Goal: Task Accomplishment & Management: Use online tool/utility

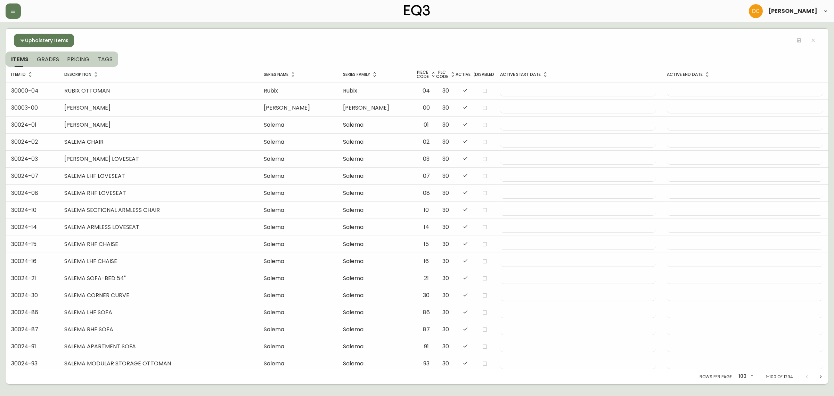
scroll to position [1422, 0]
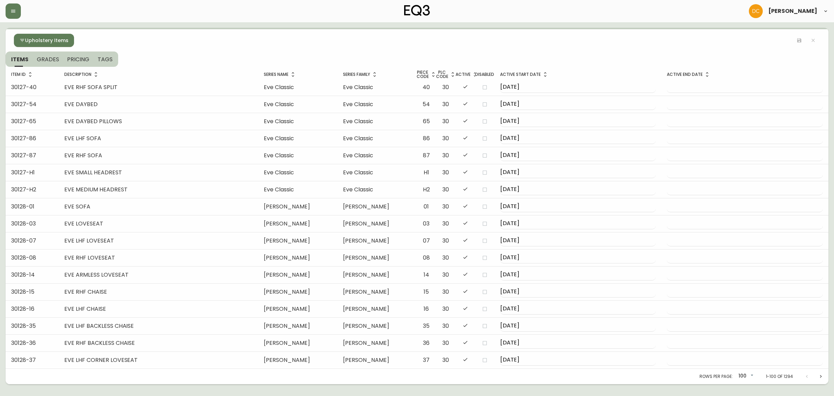
click at [53, 25] on main "Upholstery Items ITEMS GRADES PRICING TAGS Item ID Description Series Name Seri…" at bounding box center [417, 203] width 834 height 362
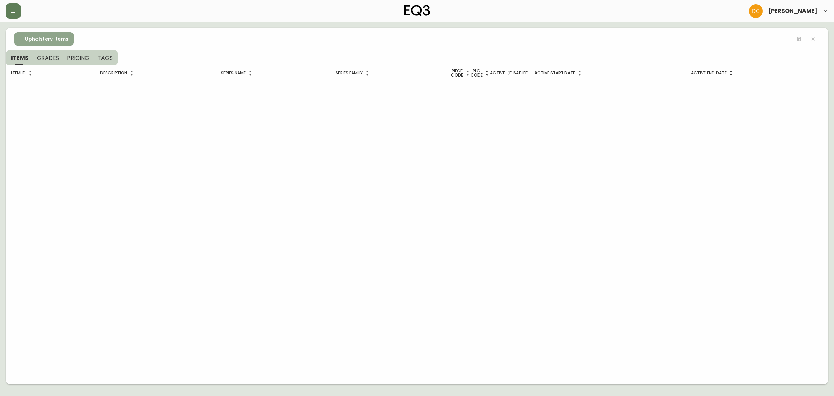
click at [26, 38] on span "Upholstery Items" at bounding box center [46, 39] width 43 height 9
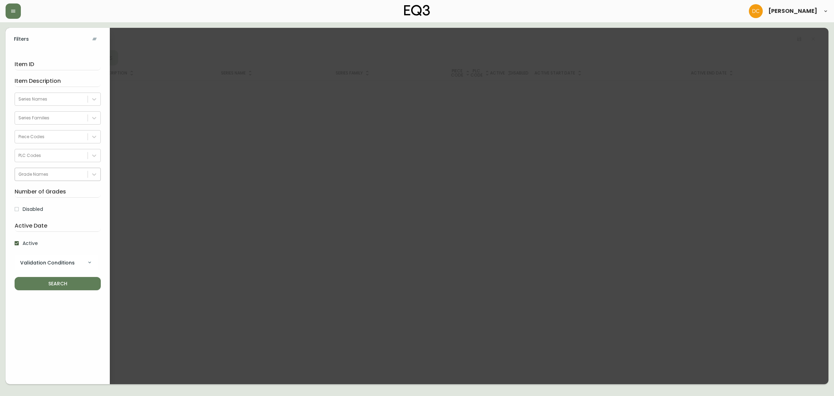
click at [46, 171] on div "Grade Names" at bounding box center [51, 174] width 73 height 10
type input "catr"
click at [42, 190] on div "CATRIN" at bounding box center [58, 191] width 86 height 12
click at [46, 279] on button "SEARCH" at bounding box center [58, 283] width 86 height 13
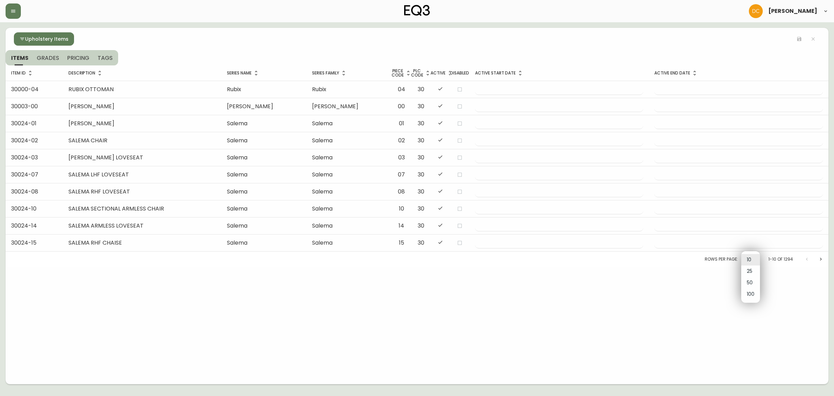
click at [749, 257] on body "[PERSON_NAME] Upholstery Items ITEMS GRADES PRICING TAGS Item ID Description Se…" at bounding box center [417, 192] width 834 height 384
click at [749, 280] on li "50" at bounding box center [750, 282] width 19 height 11
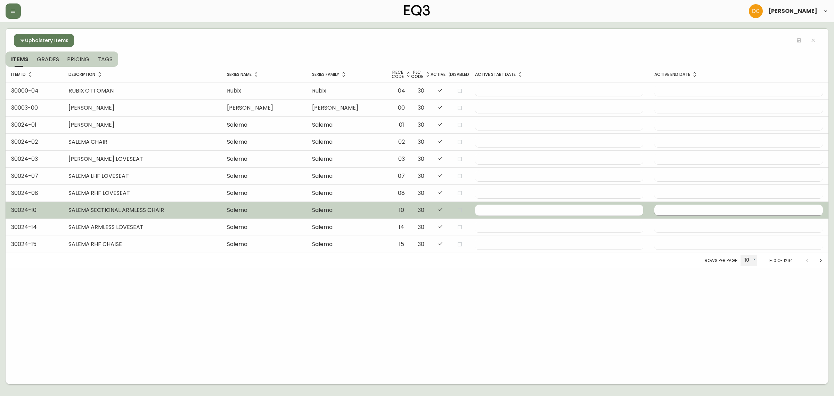
type input "50"
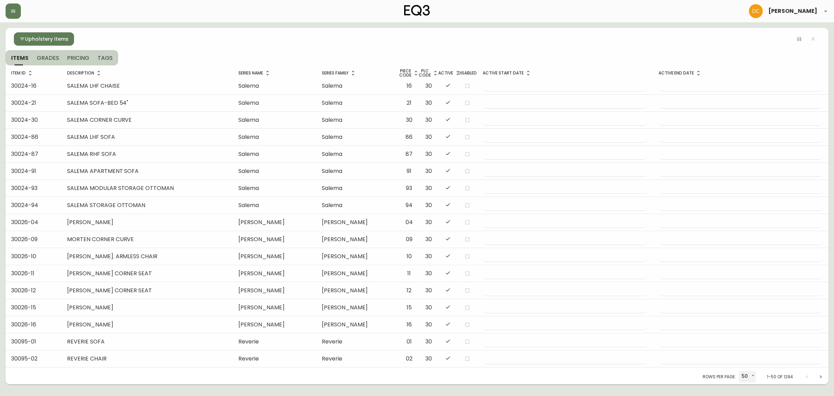
scroll to position [567, 0]
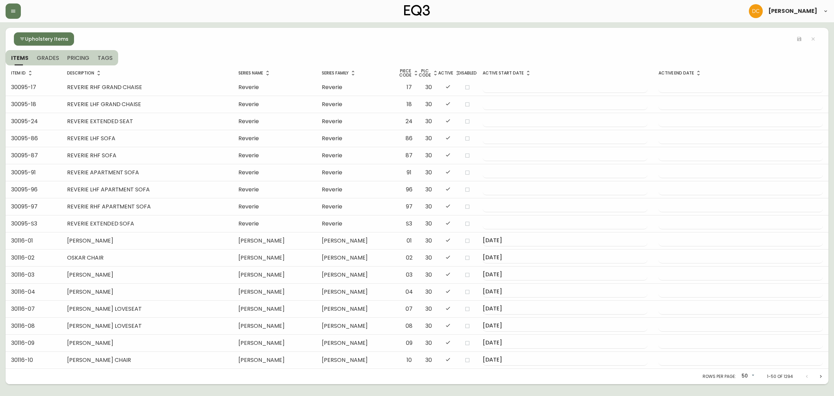
click at [818, 373] on icon "Next page" at bounding box center [821, 376] width 6 height 6
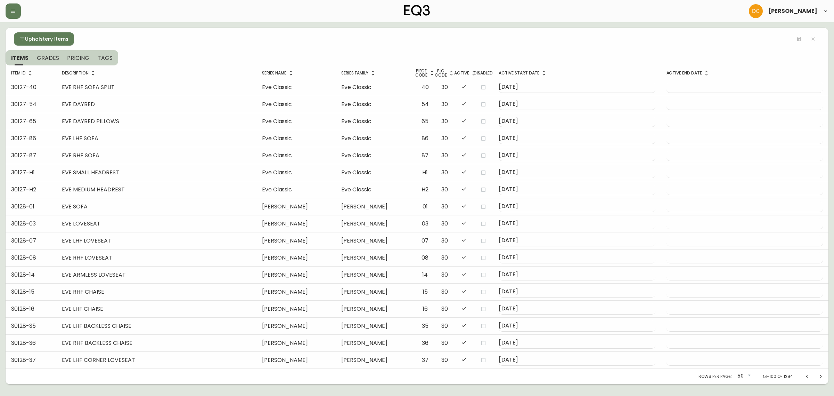
click at [818, 374] on icon "Next page" at bounding box center [821, 376] width 6 height 6
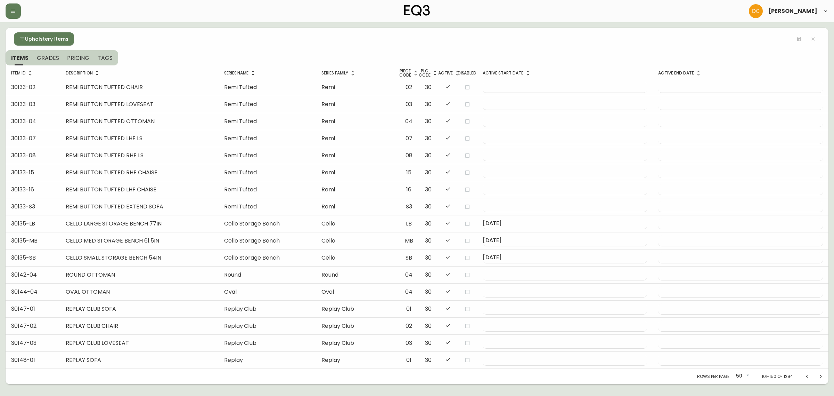
click at [49, 62] on button "GRADES" at bounding box center [48, 57] width 31 height 15
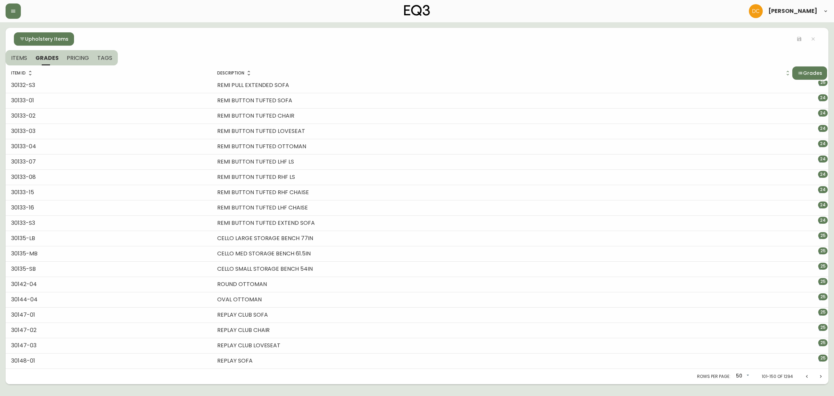
scroll to position [476, 0]
click at [798, 73] on icon "button" at bounding box center [801, 73] width 6 height 6
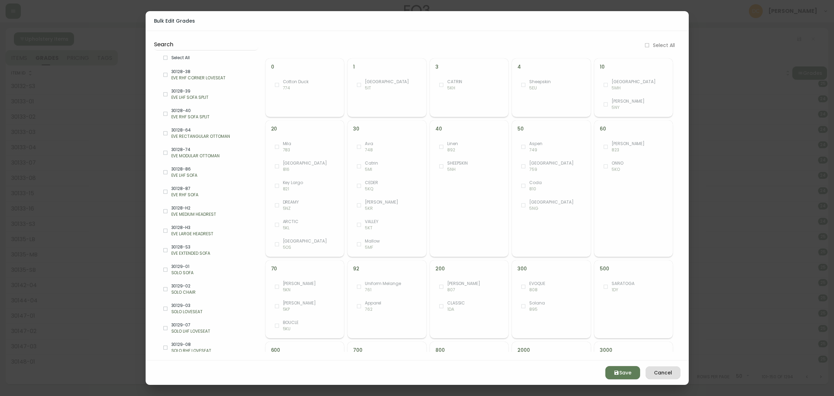
click at [187, 53] on div "Select All" at bounding box center [206, 57] width 104 height 15
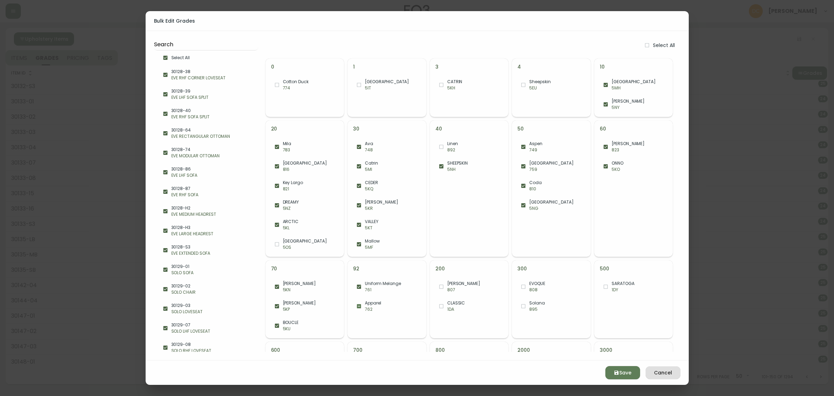
checkbox input "true"
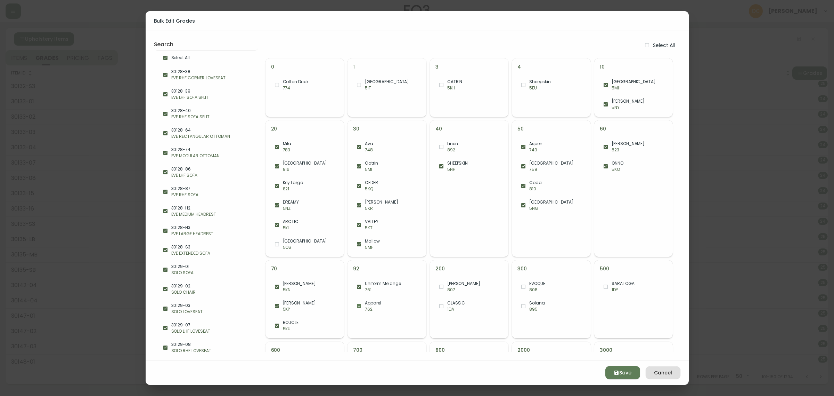
checkbox input "true"
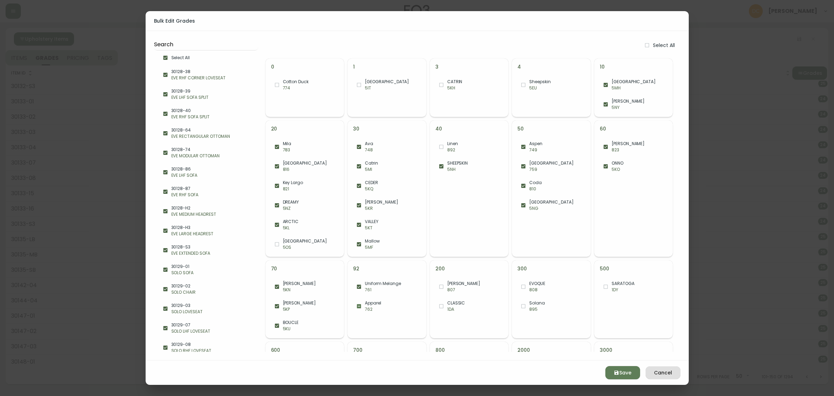
checkbox input "true"
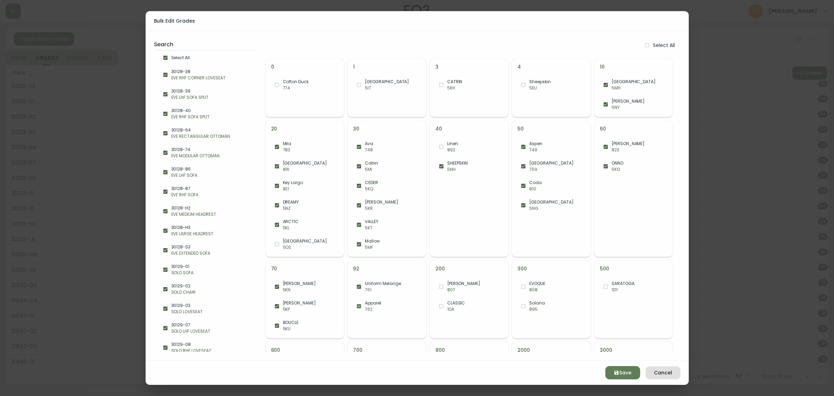
checkbox input "true"
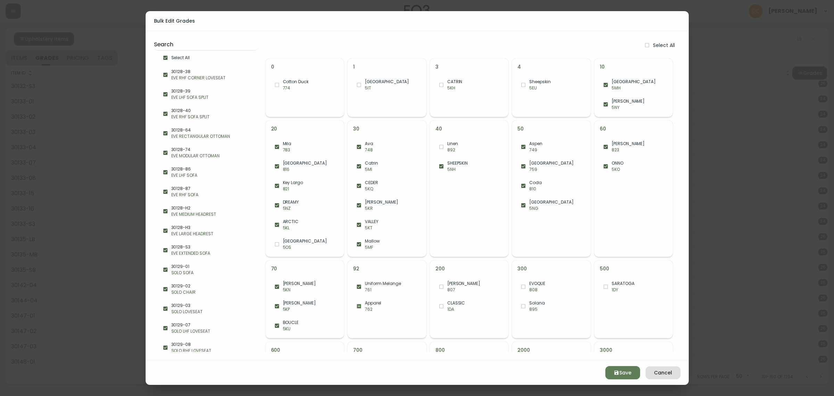
checkbox input "true"
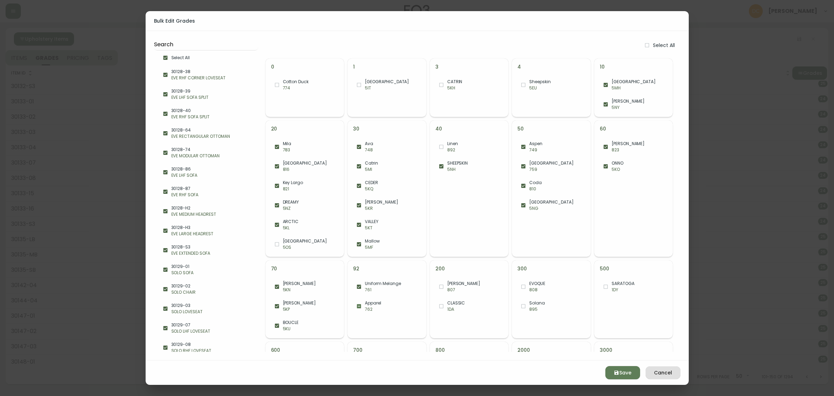
checkbox input "true"
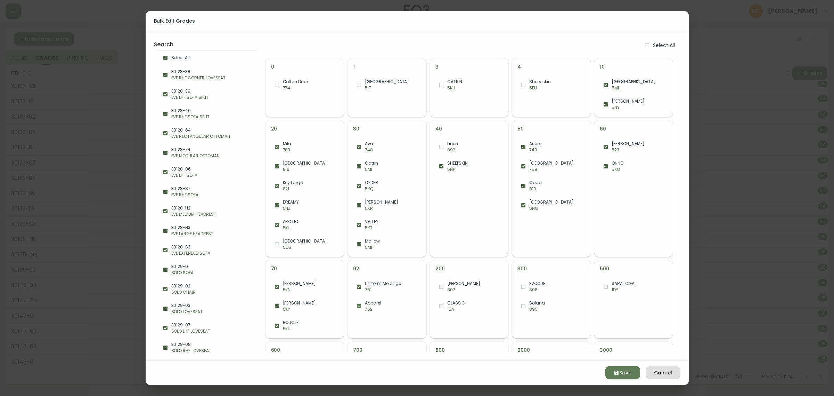
checkbox input "true"
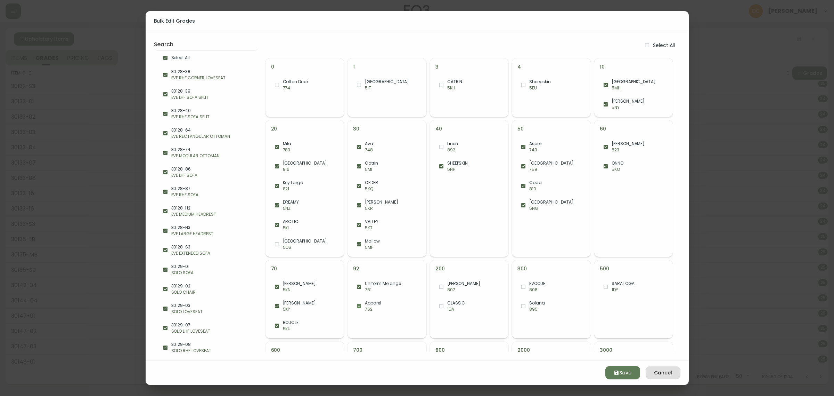
checkbox input "true"
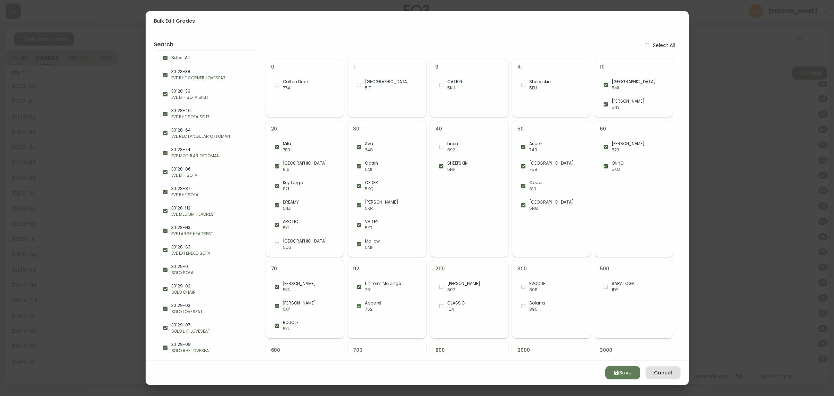
checkbox input "true"
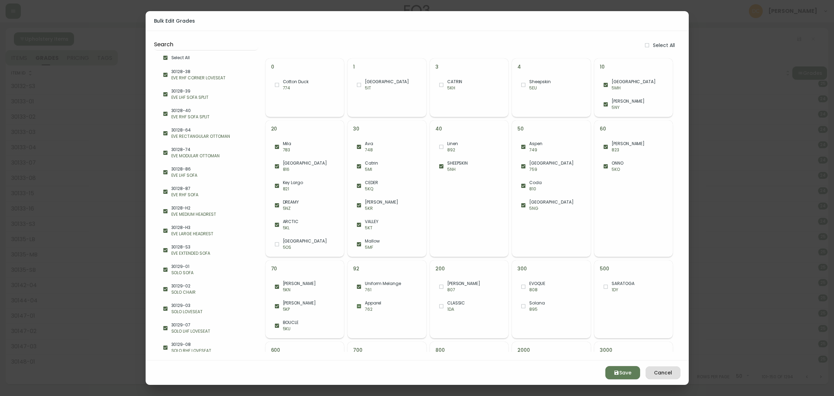
checkbox input "true"
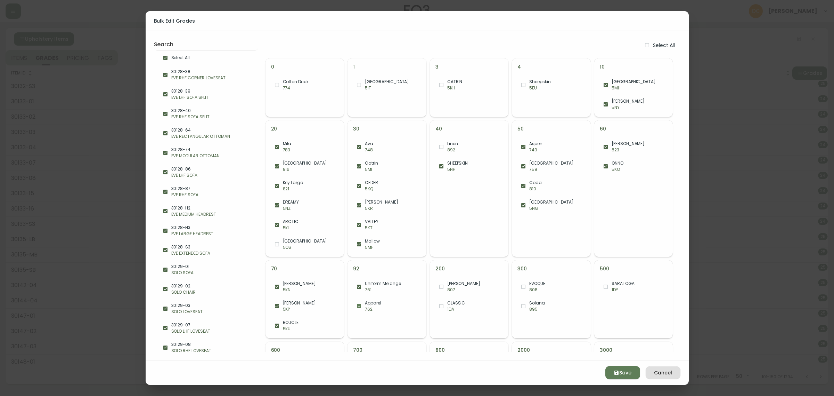
checkbox input "true"
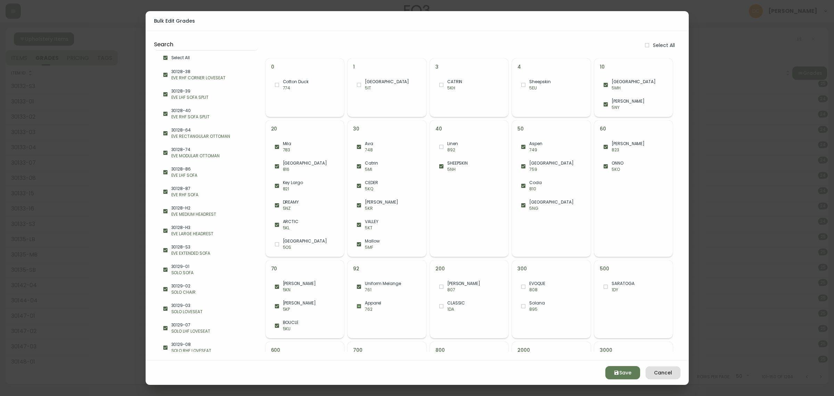
checkbox input "true"
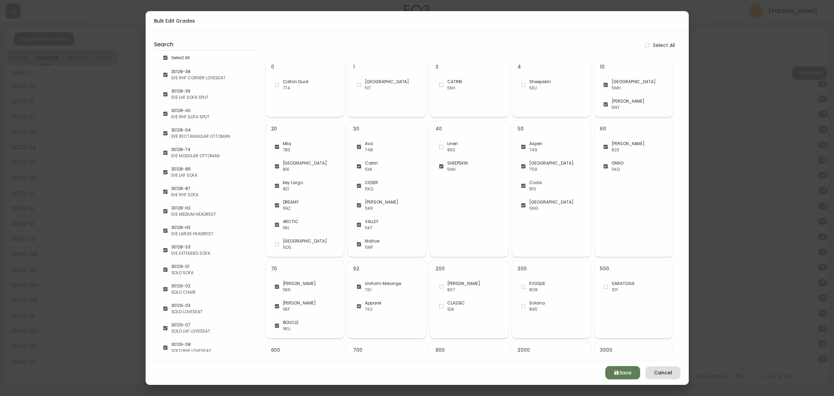
checkbox input "true"
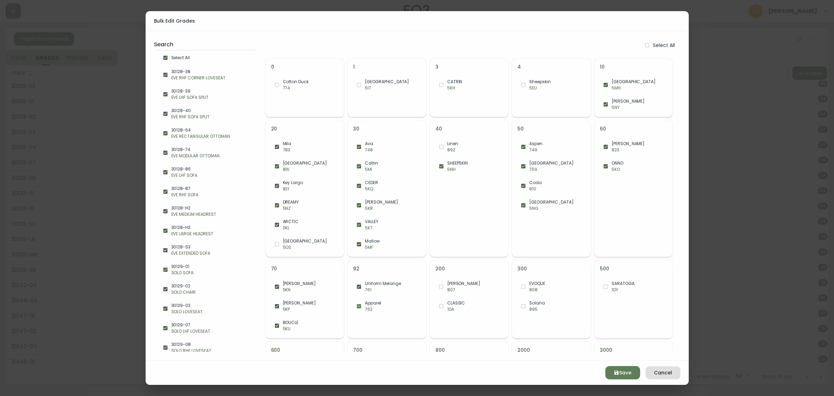
checkbox input "true"
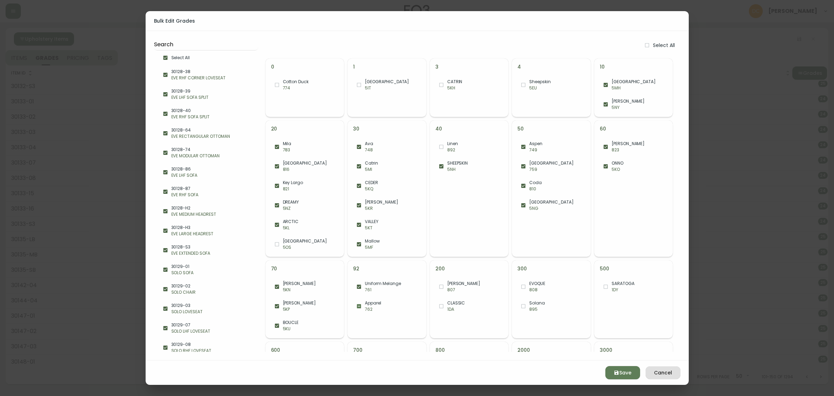
checkbox input "true"
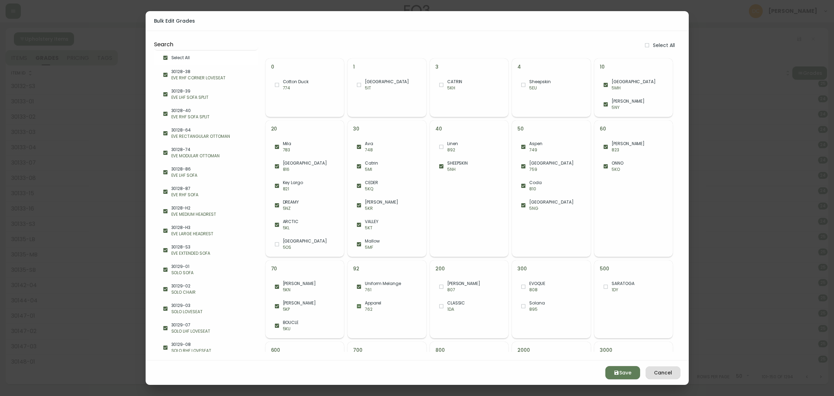
click at [310, 239] on div "PESCARA 5OS" at bounding box center [305, 243] width 79 height 19
checkbox input "true"
click at [614, 374] on icon "button" at bounding box center [617, 373] width 6 height 6
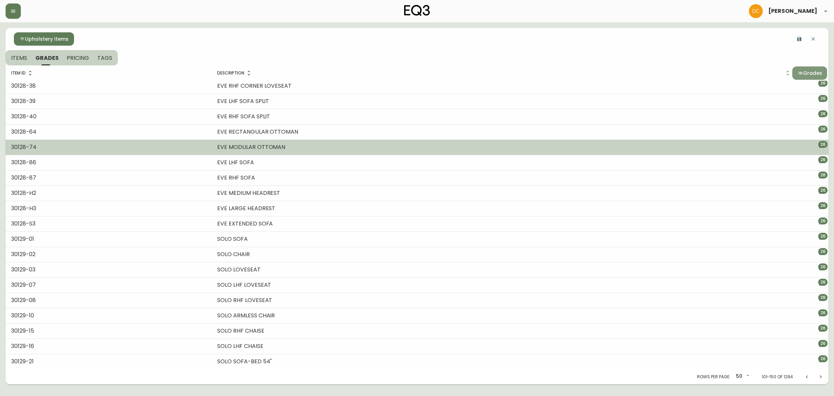
scroll to position [0, 0]
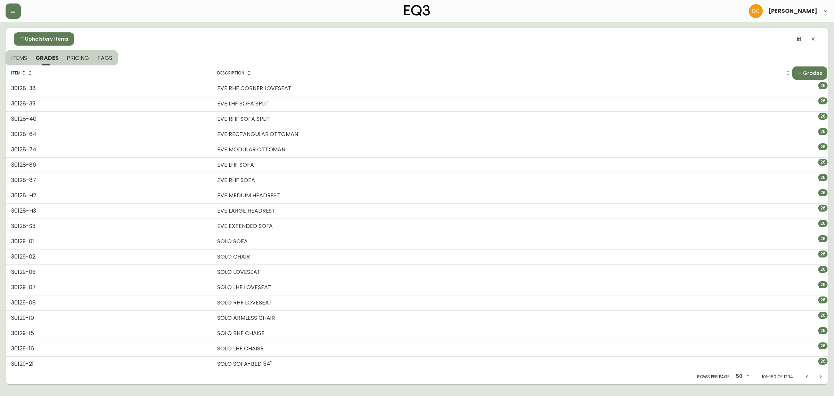
click at [797, 39] on icon "button" at bounding box center [800, 39] width 6 height 6
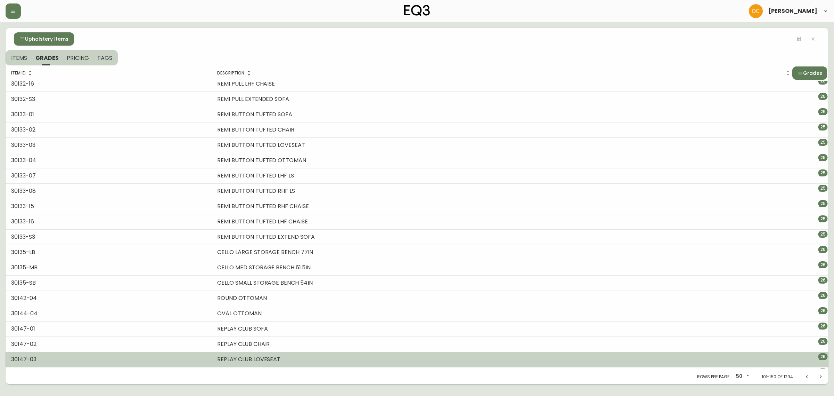
scroll to position [476, 0]
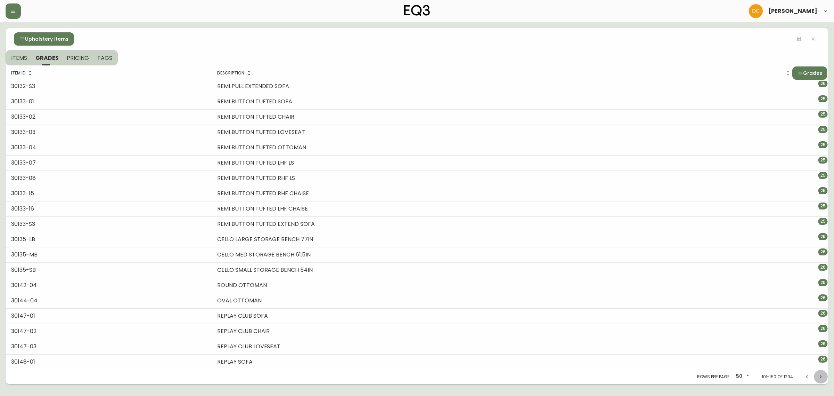
click at [818, 373] on button "Next page" at bounding box center [821, 376] width 14 height 14
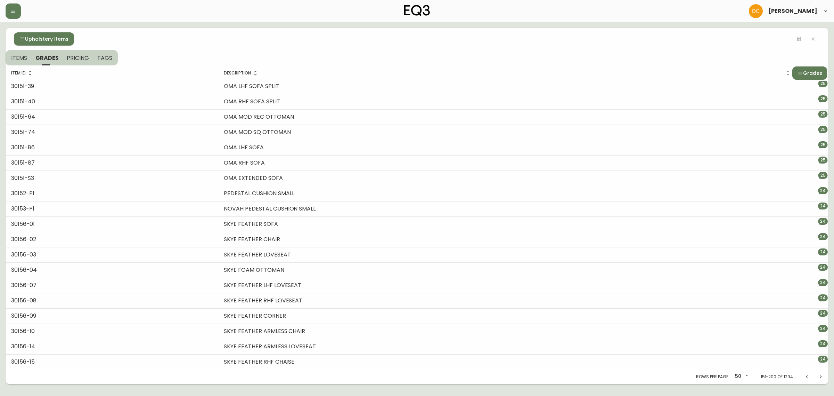
scroll to position [0, 0]
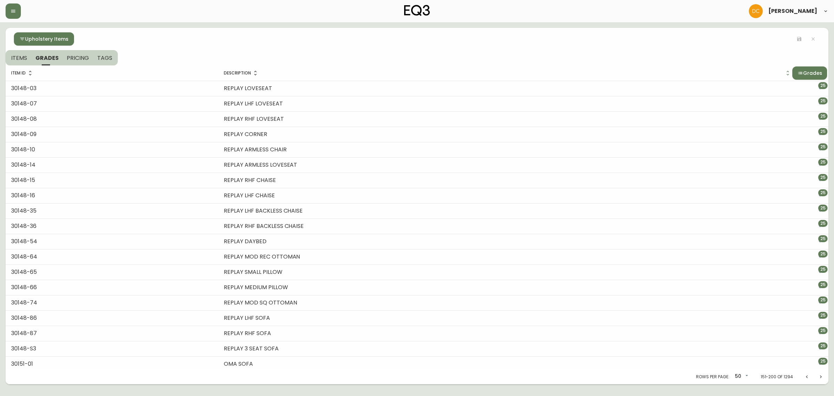
click at [807, 77] on button "Grades" at bounding box center [810, 72] width 35 height 13
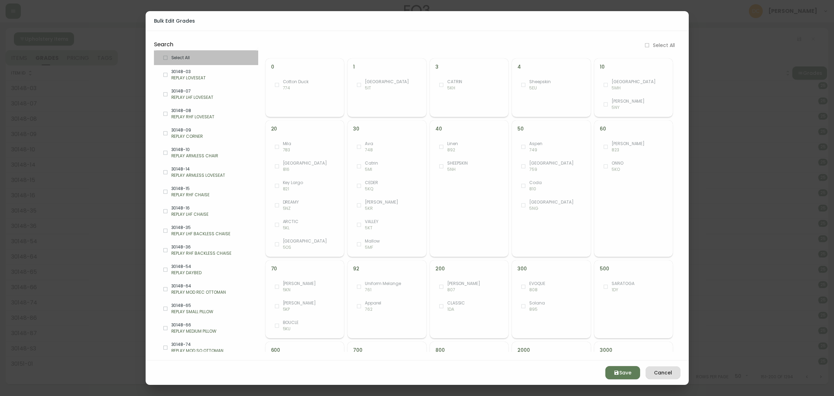
click at [226, 59] on span "Select All" at bounding box center [211, 58] width 81 height 6
checkbox input "true"
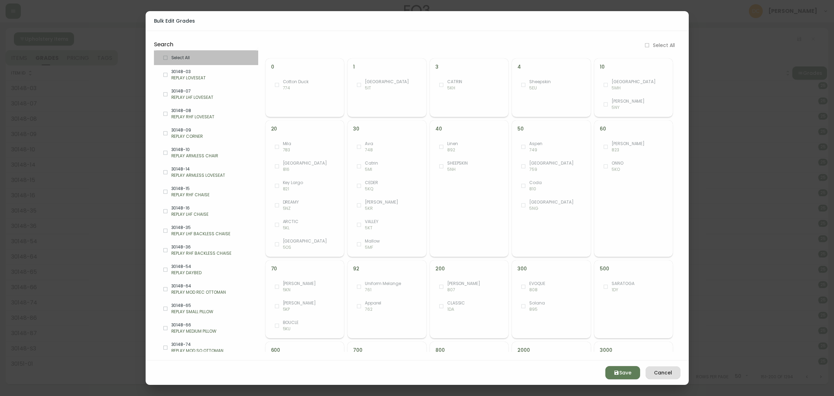
checkbox input "true"
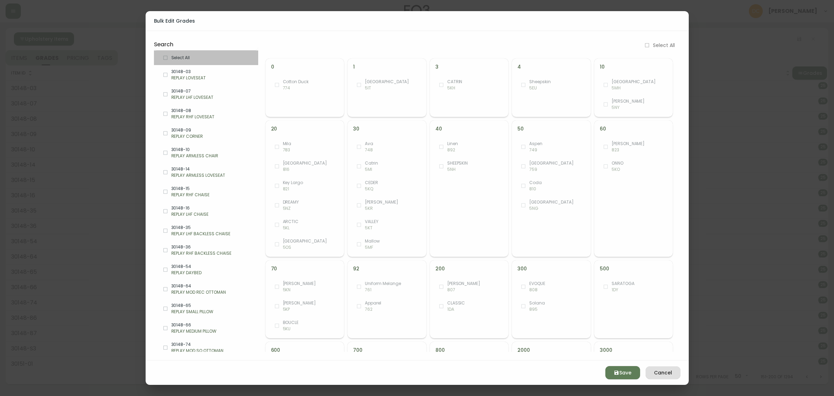
checkbox input "true"
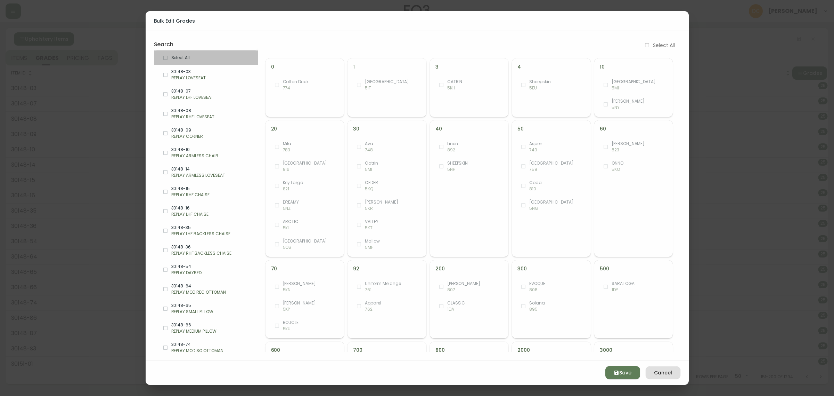
checkbox input "true"
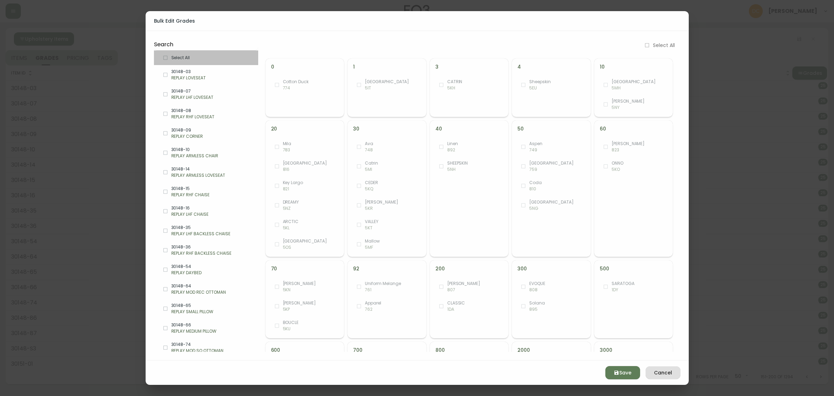
checkbox input "true"
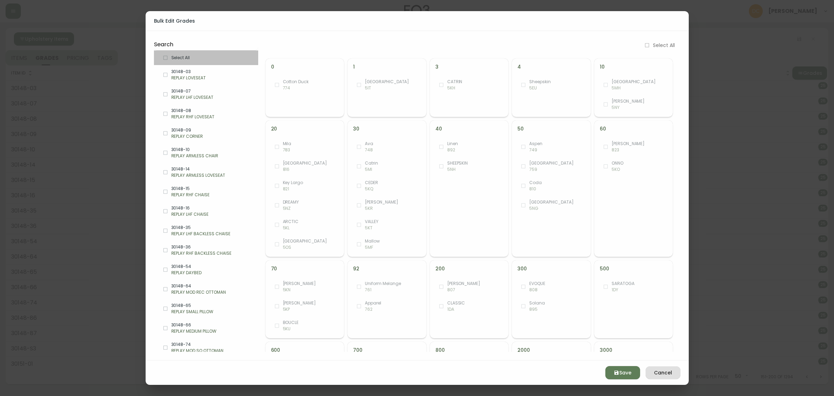
checkbox input "true"
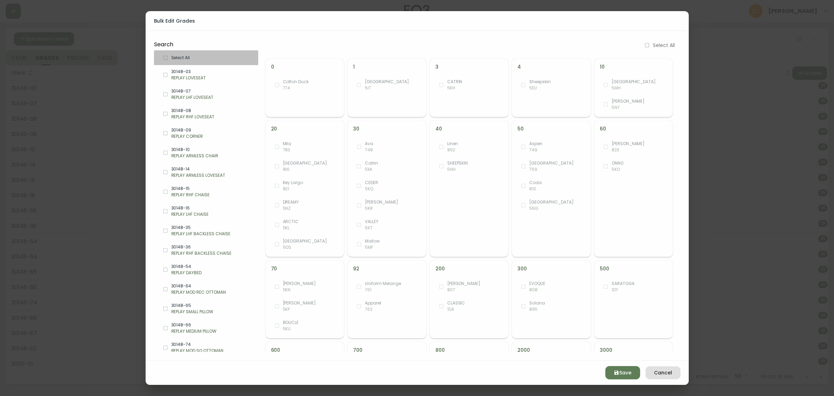
checkbox input "true"
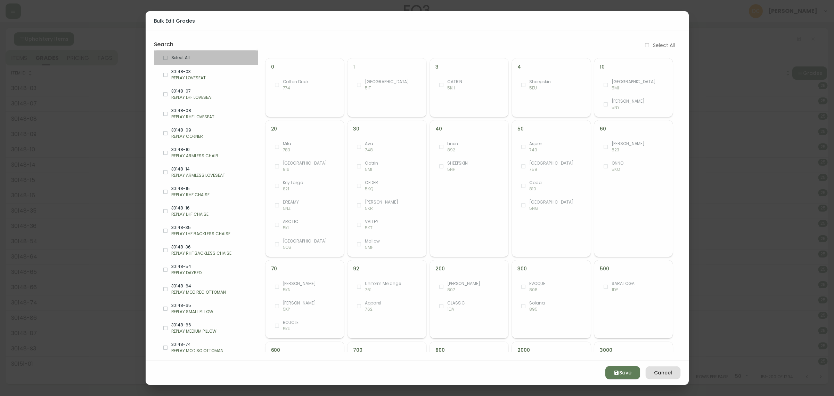
checkbox input "true"
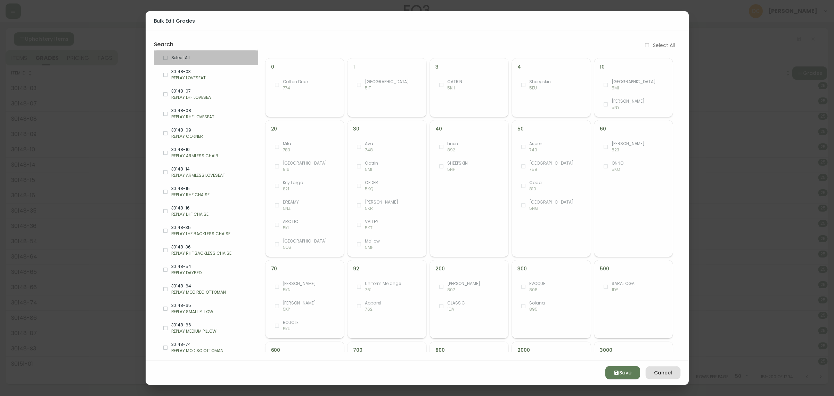
checkbox input "true"
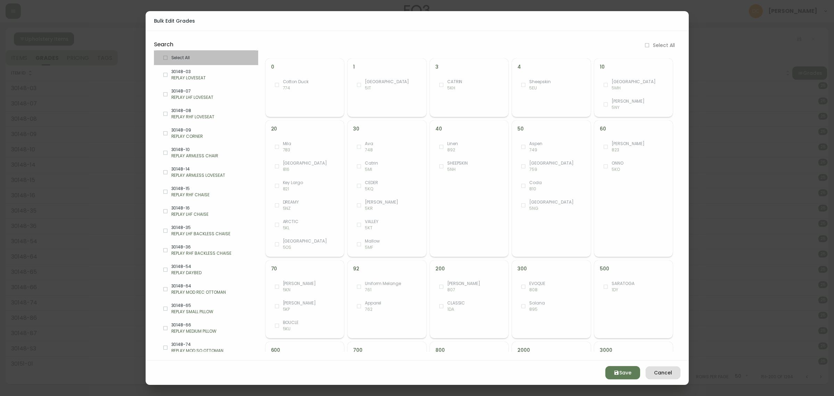
checkbox input "true"
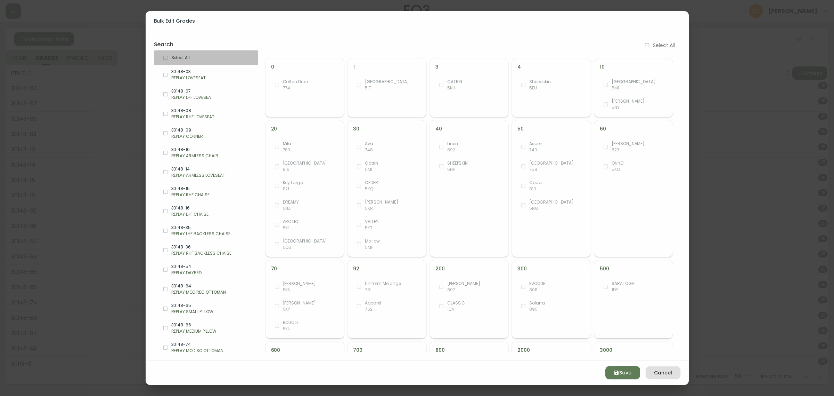
checkbox input "true"
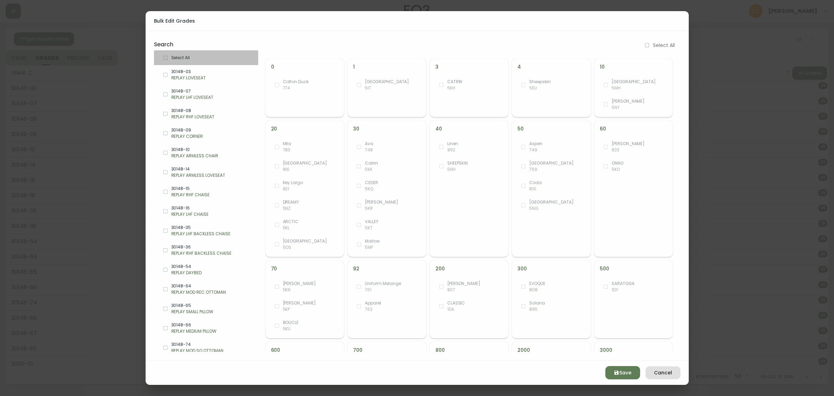
checkbox input "true"
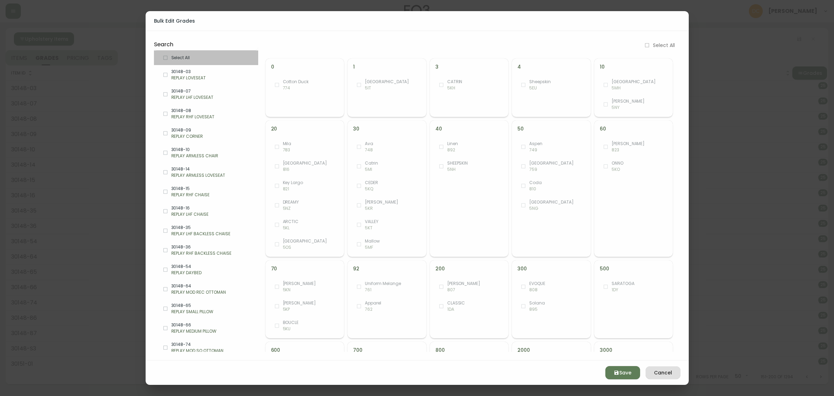
checkbox input "true"
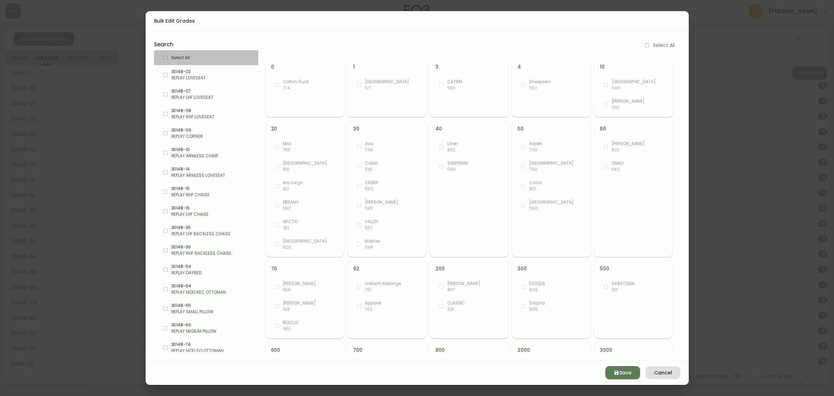
checkbox input "true"
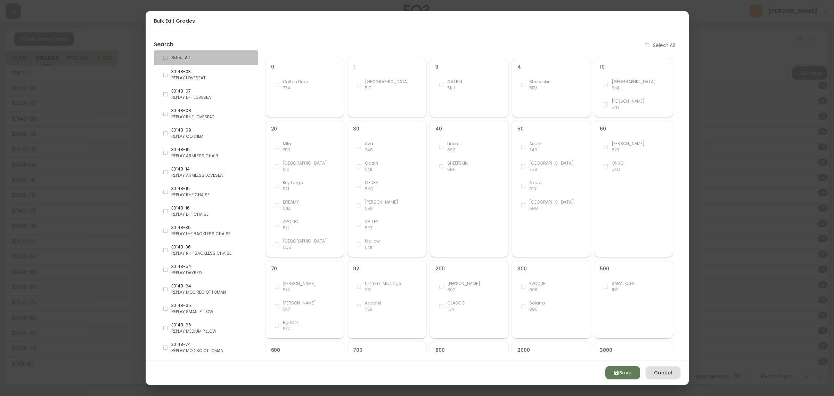
checkbox input "true"
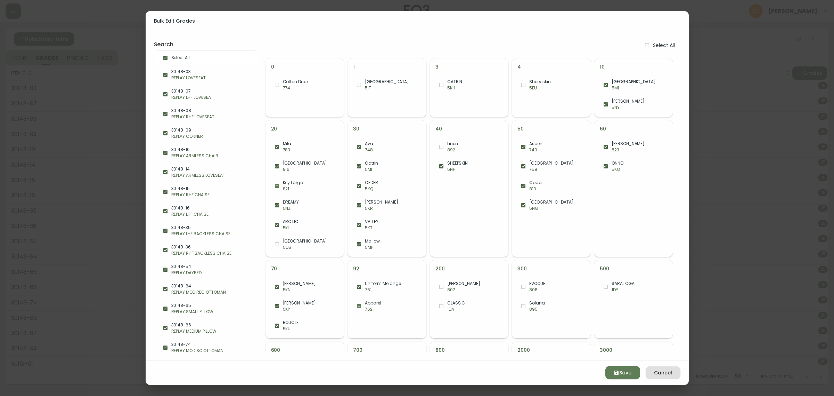
click at [301, 251] on div "PESCARA 5OS" at bounding box center [305, 243] width 79 height 19
checkbox input "true"
click at [613, 367] on button "Save" at bounding box center [623, 372] width 35 height 13
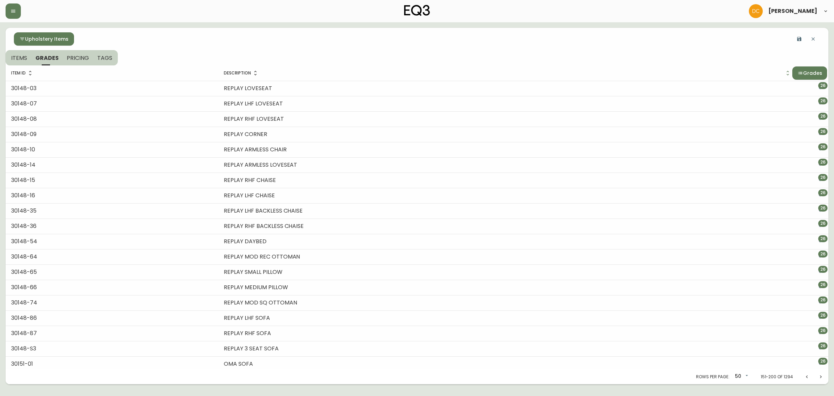
click at [797, 43] on button "button" at bounding box center [800, 39] width 14 height 14
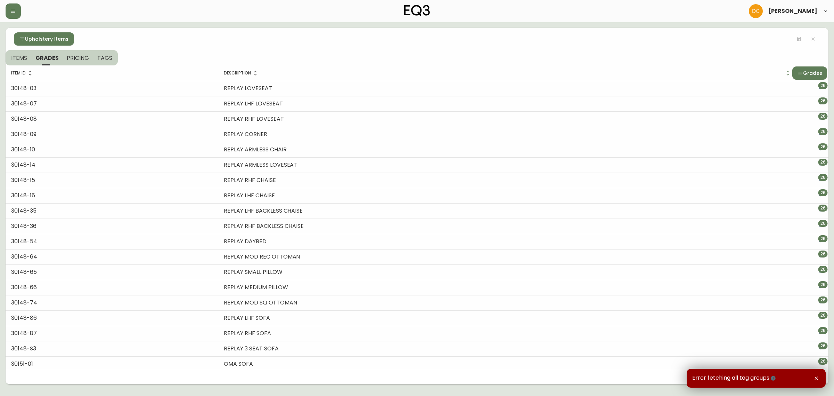
click at [773, 377] on icon "button" at bounding box center [774, 378] width 6 height 6
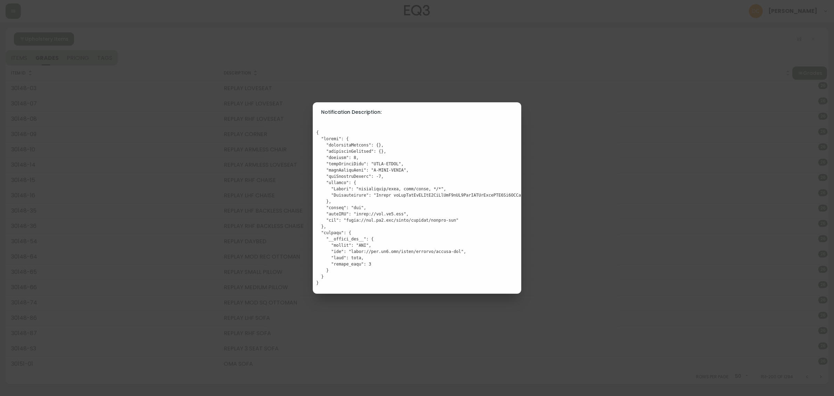
click at [442, 55] on div "Notification Description:" at bounding box center [417, 198] width 834 height 396
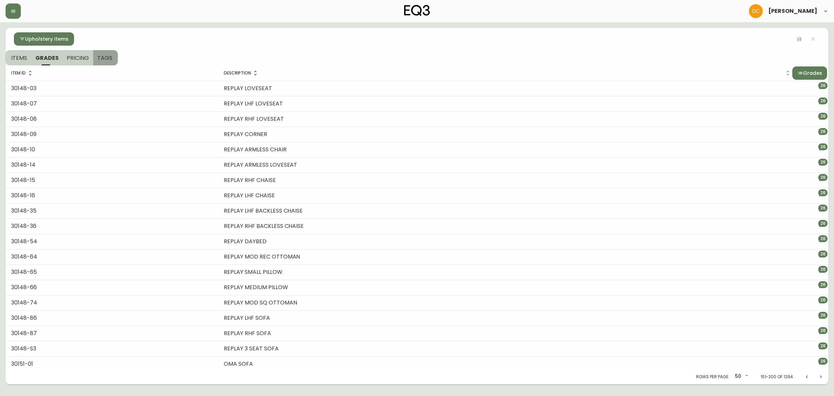
click at [108, 61] on span "TAGS" at bounding box center [104, 57] width 15 height 7
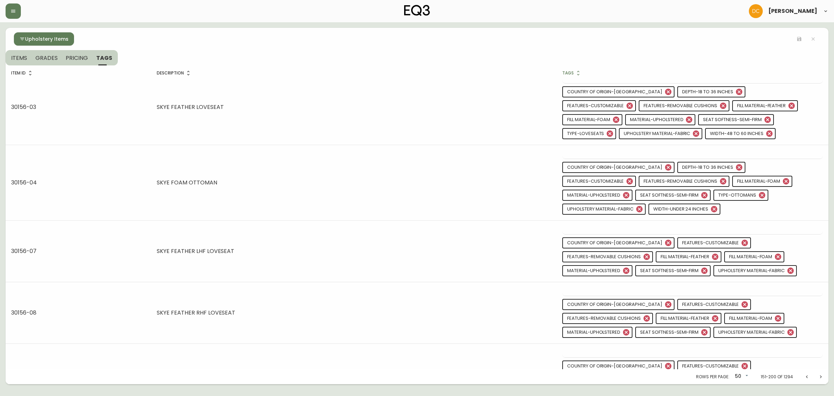
drag, startPoint x: 400, startPoint y: 122, endPoint x: 437, endPoint y: 251, distance: 134.2
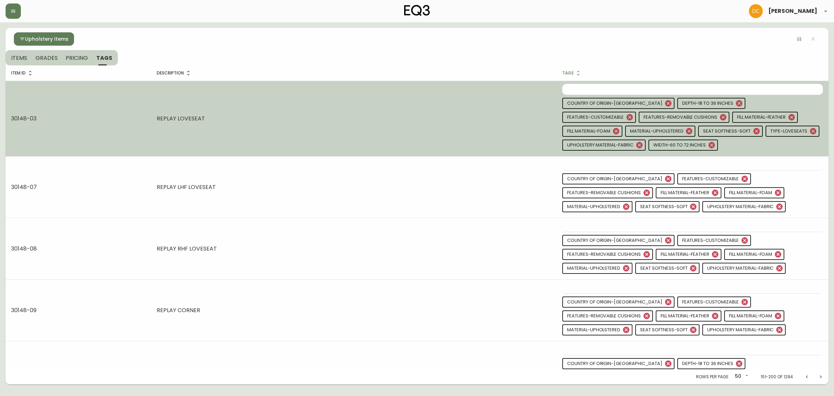
drag, startPoint x: 416, startPoint y: 281, endPoint x: 236, endPoint y: 86, distance: 265.1
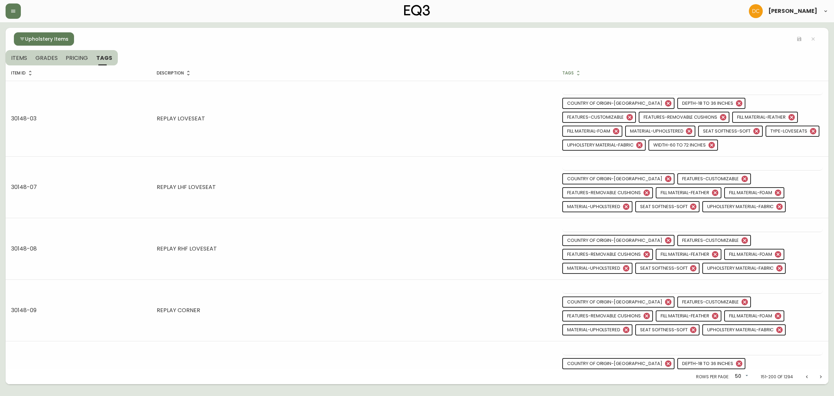
click at [17, 39] on button "Upholstery Items" at bounding box center [44, 38] width 60 height 13
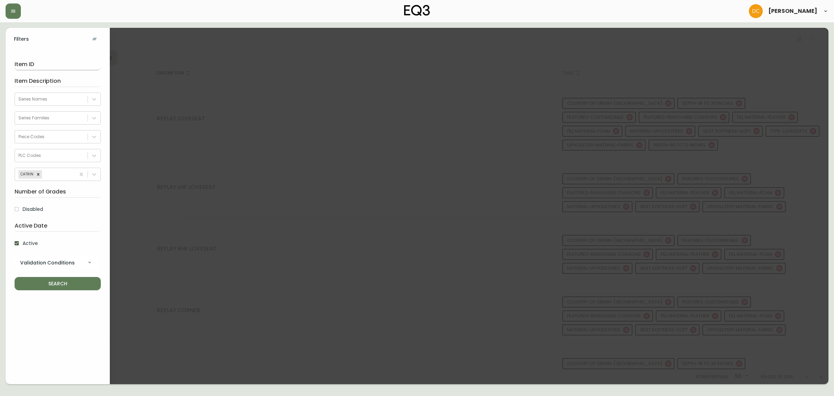
click at [70, 62] on input "text" at bounding box center [58, 64] width 86 height 11
paste input "30148-64"
type input "30148-64"
click at [44, 293] on form "30148-64 Series Names Series Families Piece Codes PLC Codes CATRIN Disabled Act…" at bounding box center [58, 171] width 104 height 243
click at [76, 283] on span "SEARCH" at bounding box center [57, 283] width 75 height 9
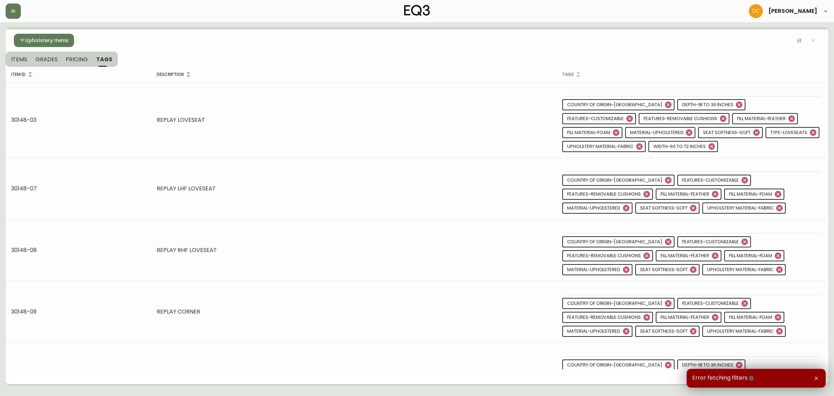
click at [749, 376] on icon "button" at bounding box center [752, 378] width 6 height 6
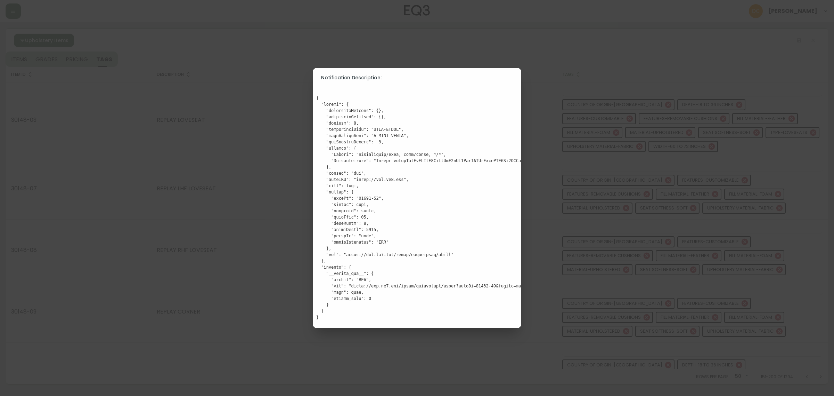
click at [280, 144] on div "Notification Description:" at bounding box center [417, 198] width 834 height 396
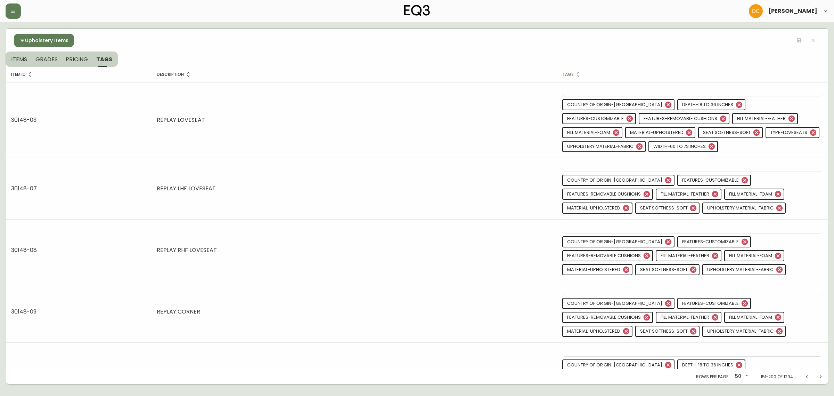
click at [223, 29] on div "Upholstery Items" at bounding box center [417, 40] width 823 height 22
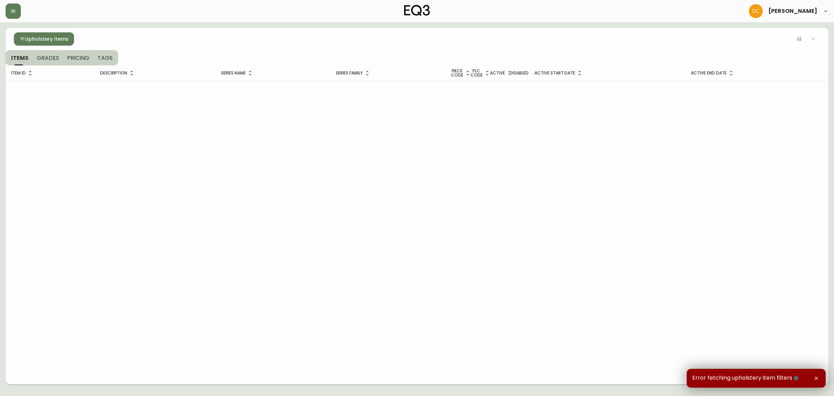
click at [795, 377] on icon "button" at bounding box center [796, 377] width 5 height 5
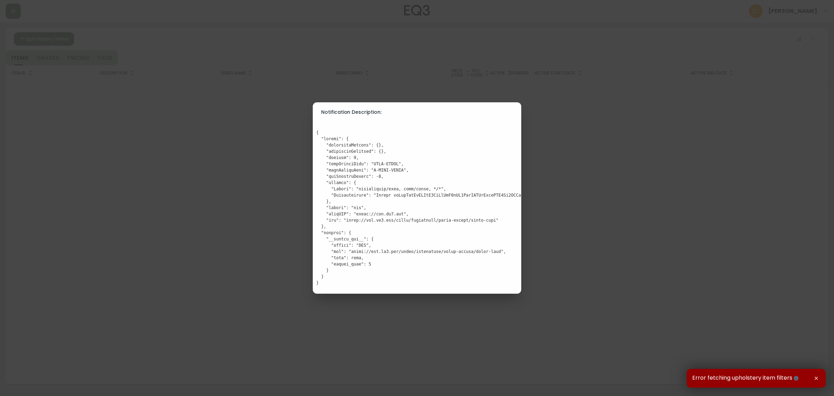
click at [222, 152] on div "Notification Description:" at bounding box center [417, 198] width 834 height 396
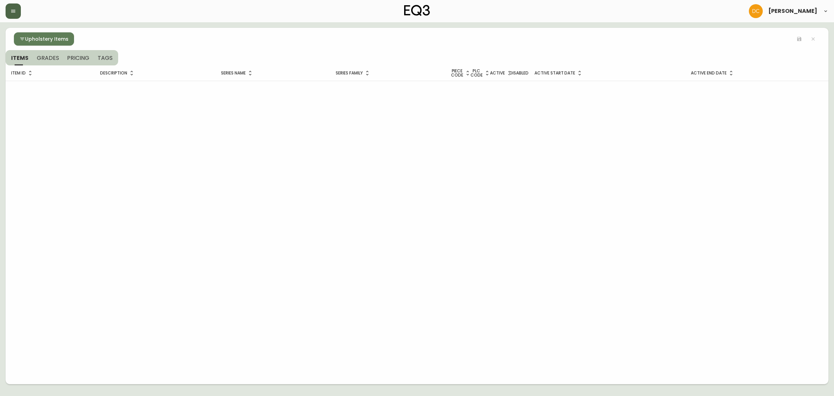
click at [18, 16] on button "button" at bounding box center [13, 10] width 15 height 15
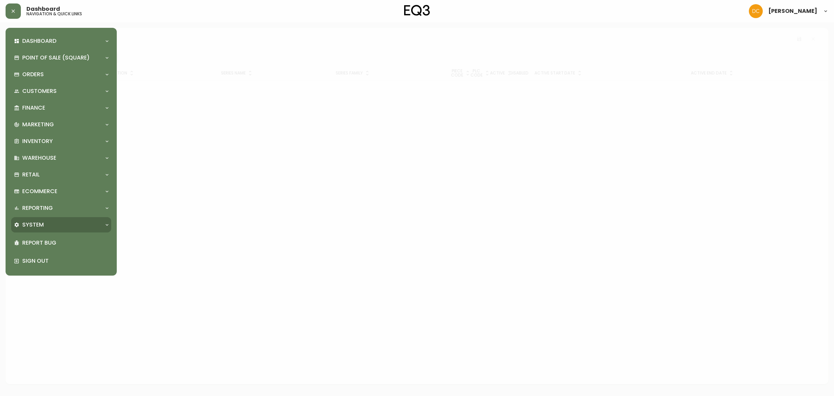
click at [30, 227] on p "System" at bounding box center [33, 225] width 22 height 8
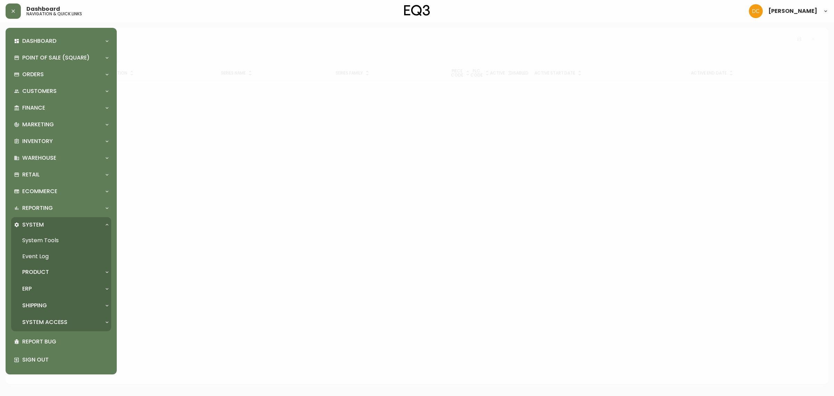
click at [40, 289] on div "ERP" at bounding box center [58, 289] width 88 height 8
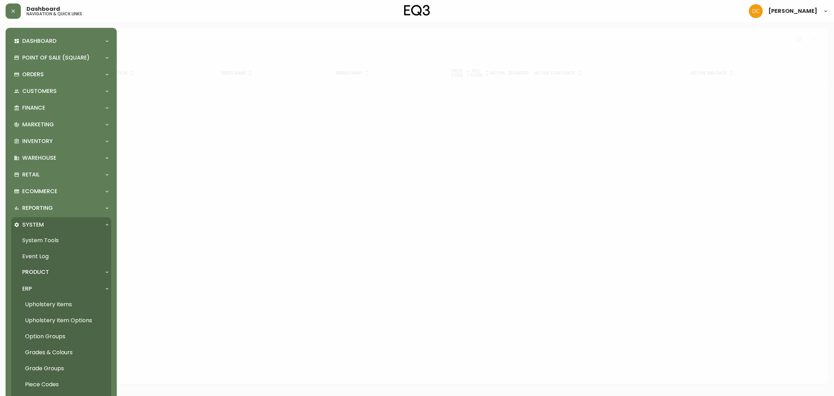
click at [48, 318] on link "Upholstery Item Options" at bounding box center [61, 320] width 100 height 16
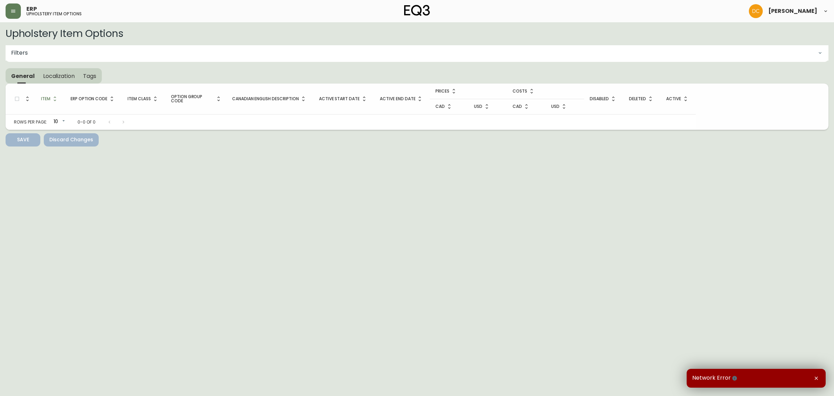
click at [732, 381] on button "button" at bounding box center [735, 378] width 8 height 8
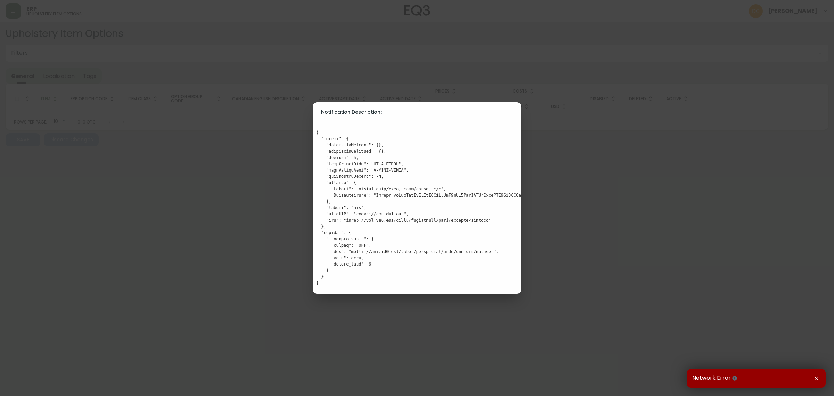
click at [537, 237] on div "Notification Description:" at bounding box center [417, 198] width 834 height 396
